Goal: Task Accomplishment & Management: Manage account settings

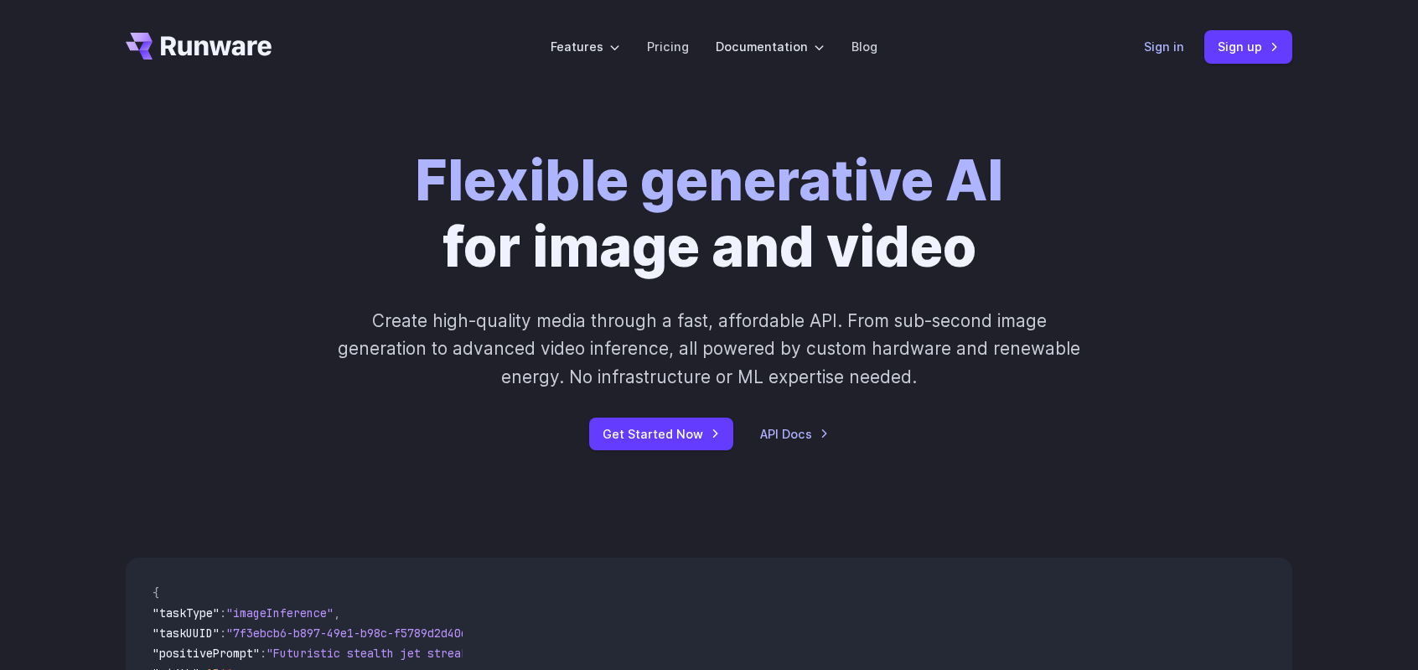
click at [1157, 49] on link "Sign in" at bounding box center [1164, 46] width 40 height 19
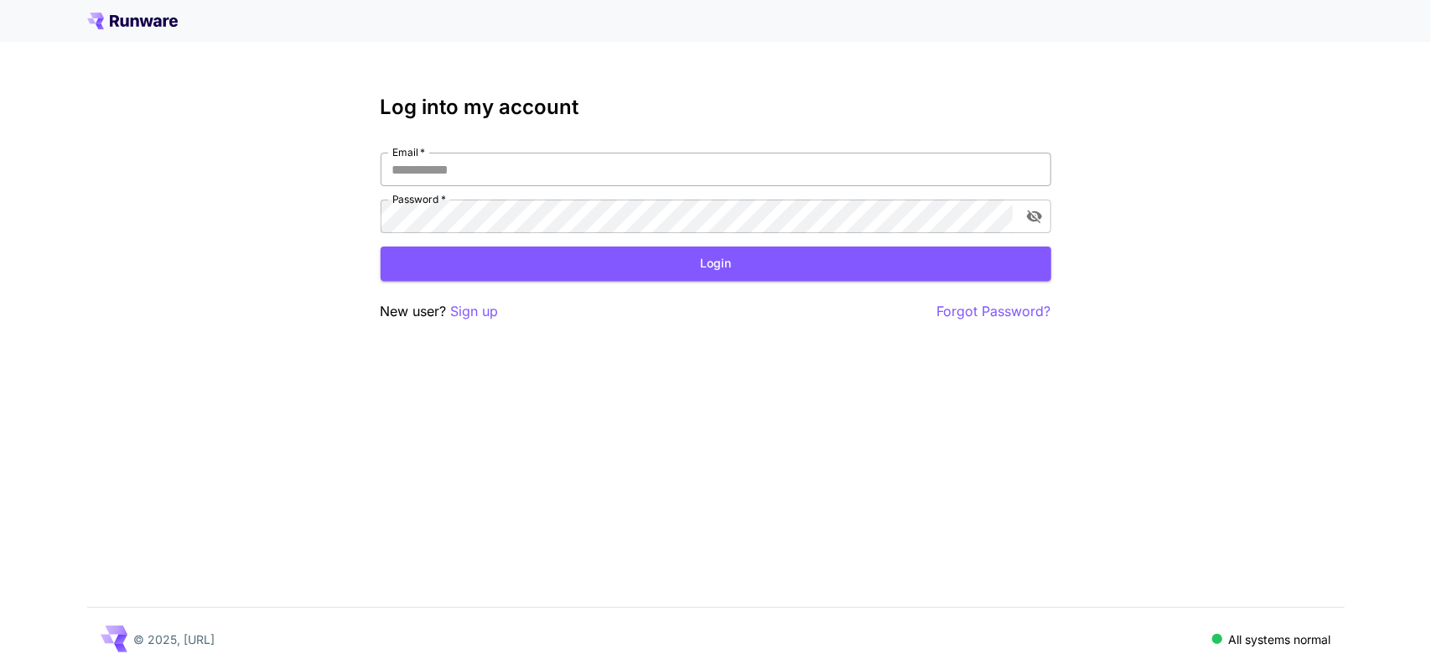
click at [487, 176] on input "Email   *" at bounding box center [716, 170] width 671 height 34
type input "**********"
click button "Login" at bounding box center [716, 263] width 671 height 34
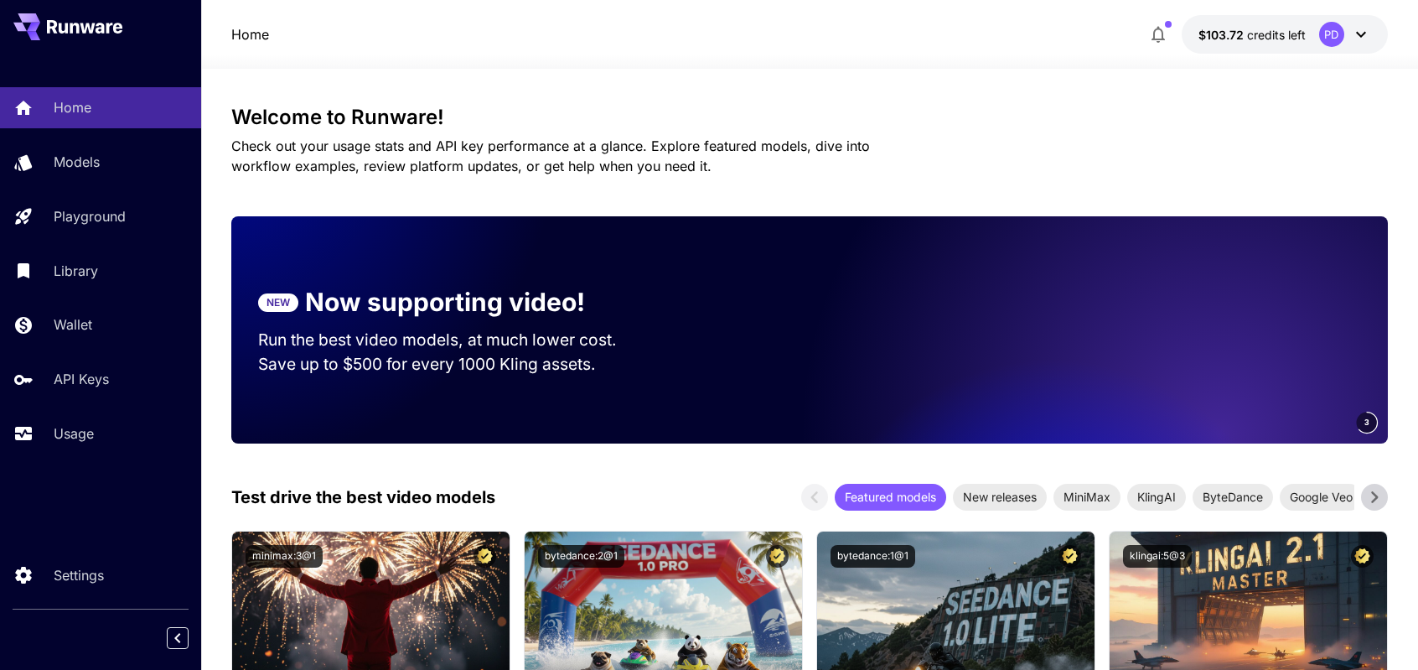
click at [1150, 34] on icon "button" at bounding box center [1158, 34] width 20 height 20
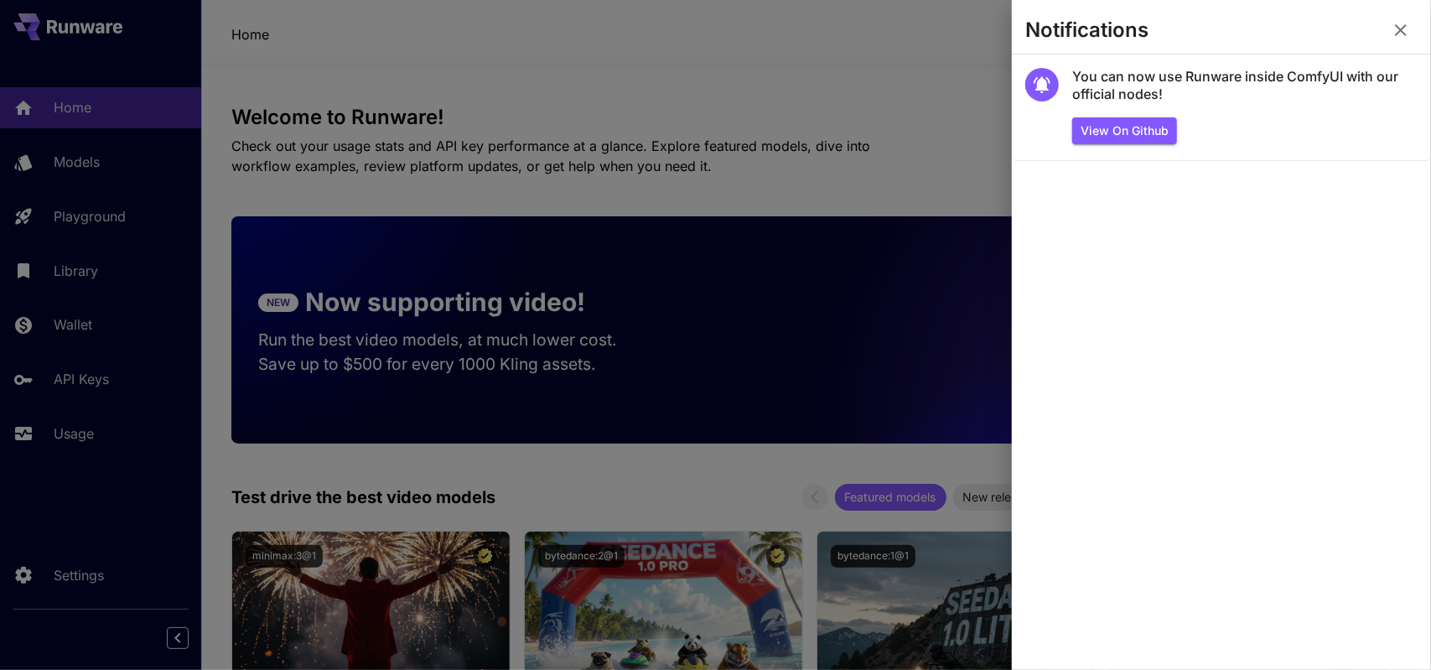
click at [1410, 32] on icon "button" at bounding box center [1400, 30] width 20 height 20
